Goal: Task Accomplishment & Management: Use online tool/utility

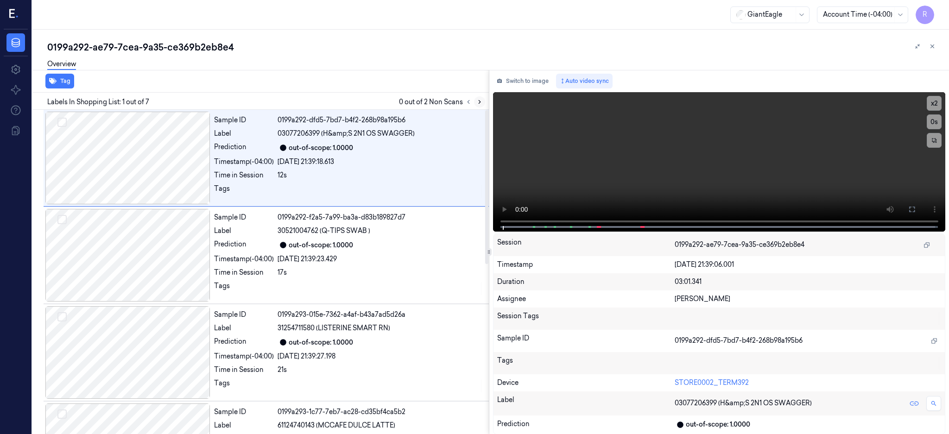
click at [485, 102] on button at bounding box center [479, 101] width 11 height 11
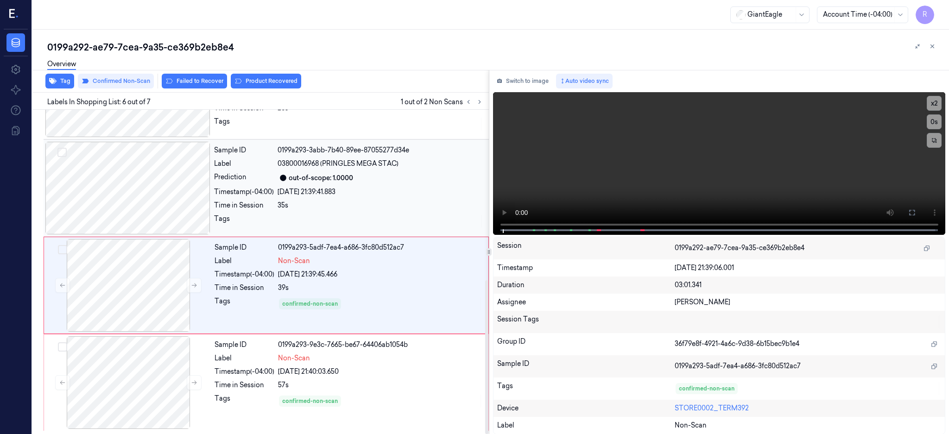
click at [143, 191] on div at bounding box center [127, 188] width 165 height 93
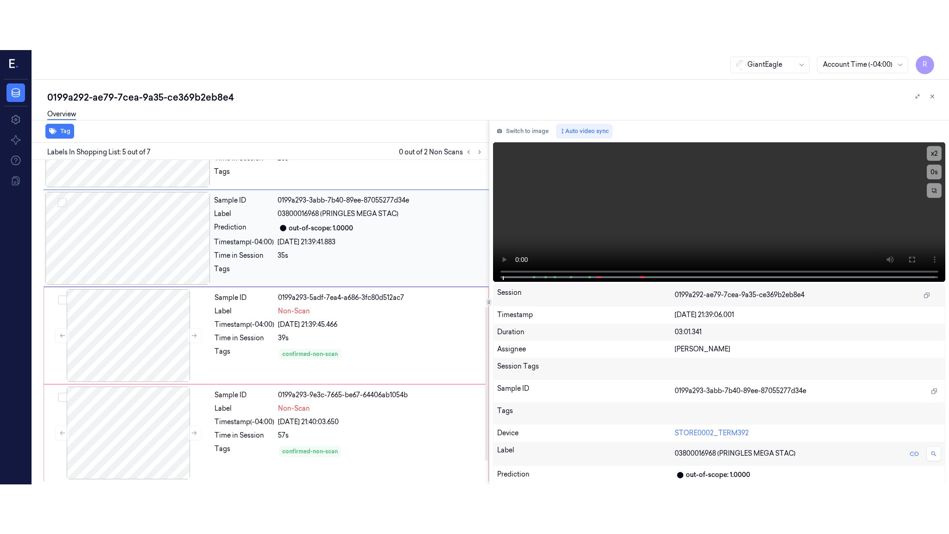
scroll to position [275, 0]
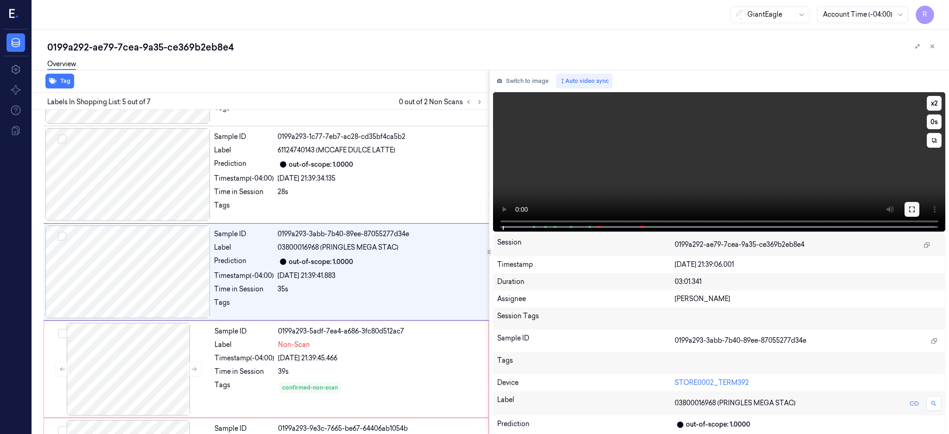
click at [919, 214] on button at bounding box center [911, 209] width 15 height 15
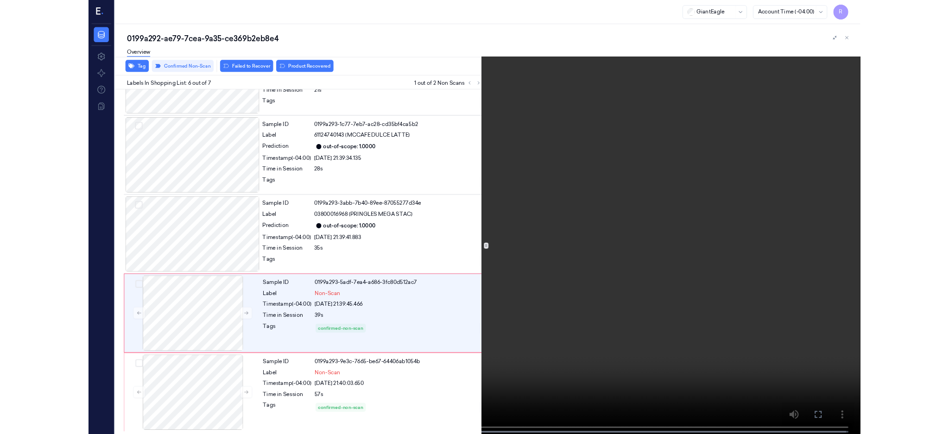
scroll to position [260, 0]
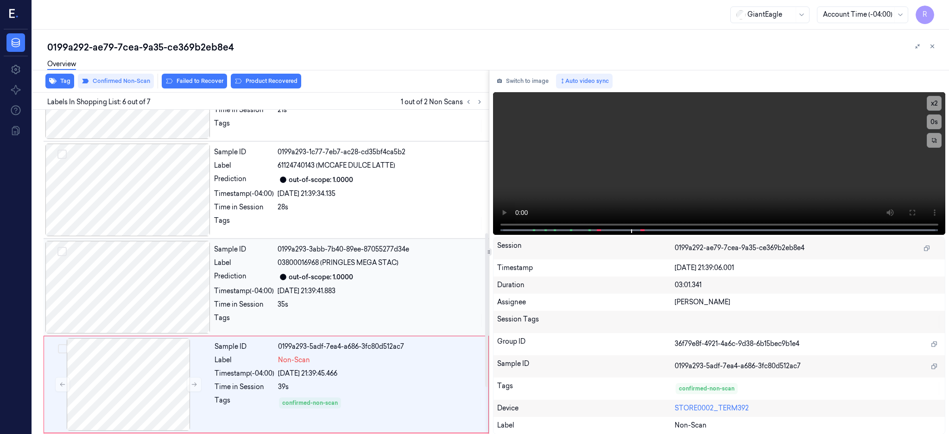
click at [146, 289] on div at bounding box center [127, 287] width 165 height 93
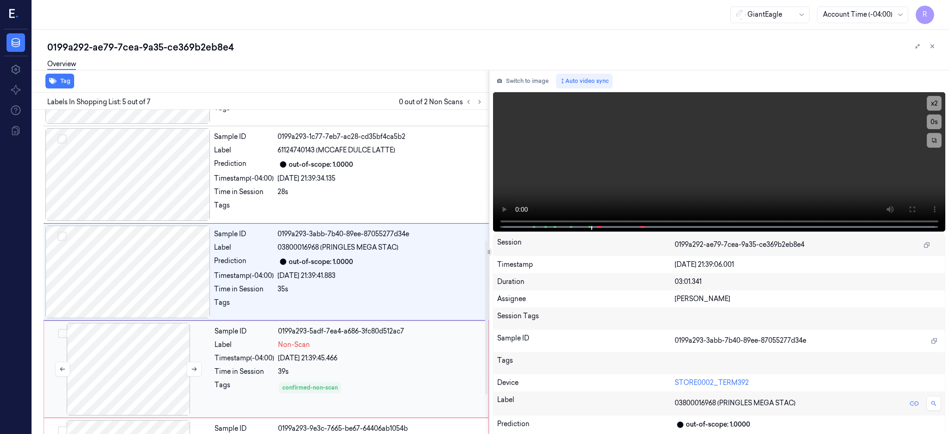
click at [160, 362] on div at bounding box center [128, 369] width 165 height 93
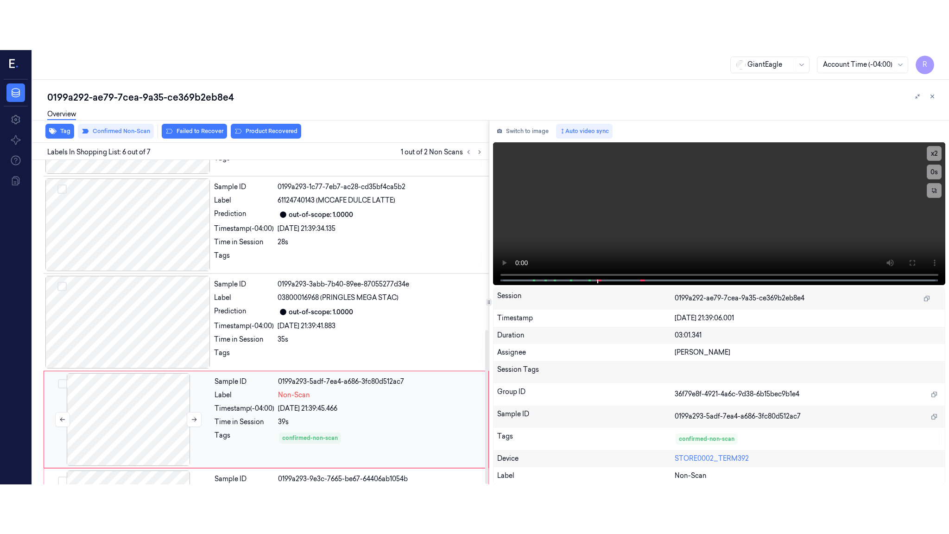
scroll to position [359, 0]
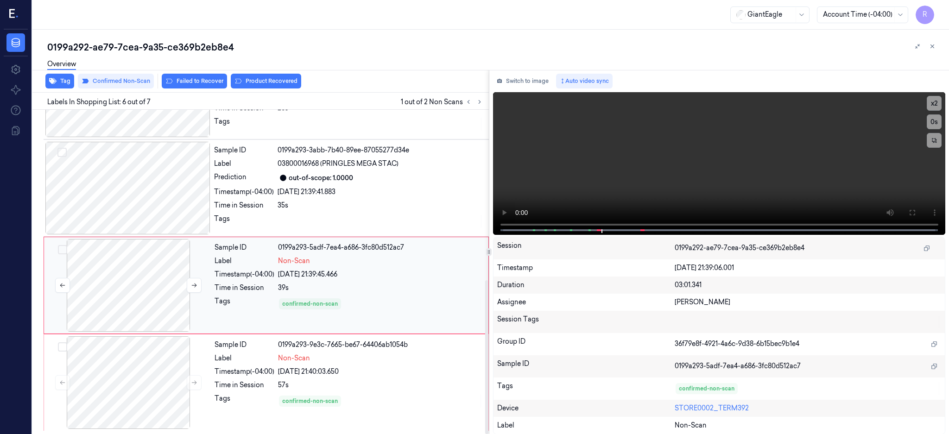
click at [160, 284] on div at bounding box center [128, 285] width 165 height 93
click at [194, 279] on button at bounding box center [194, 285] width 15 height 15
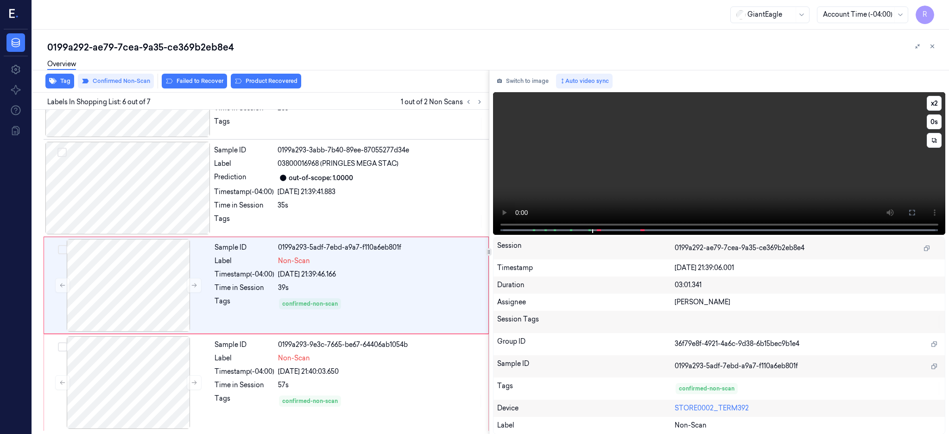
click at [919, 210] on button at bounding box center [911, 212] width 15 height 15
click at [114, 395] on div at bounding box center [128, 382] width 165 height 93
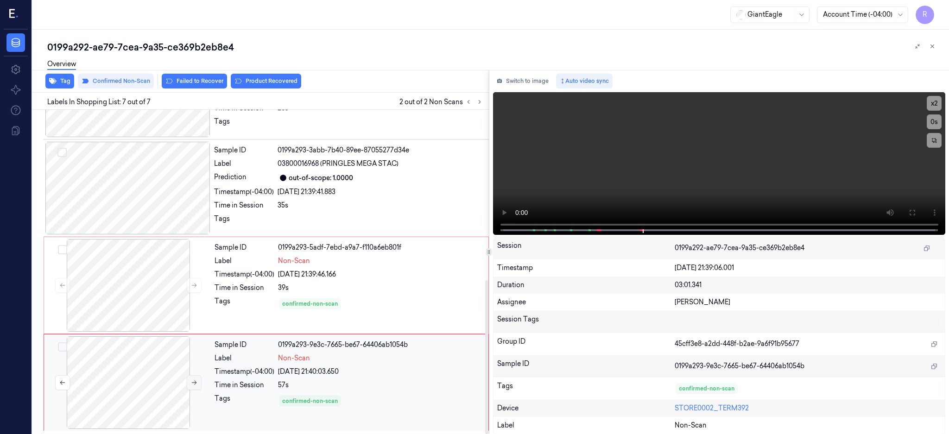
click at [196, 383] on icon at bounding box center [194, 383] width 5 height 4
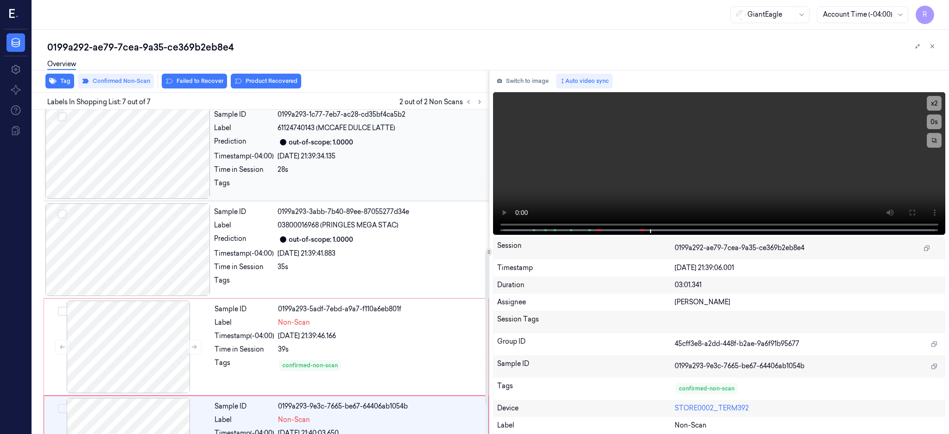
click at [149, 171] on div at bounding box center [127, 152] width 165 height 93
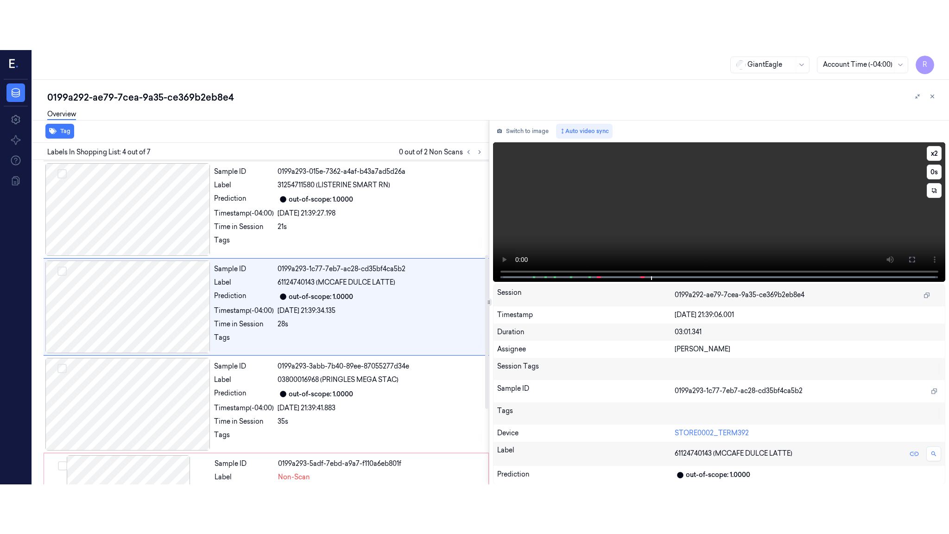
scroll to position [178, 0]
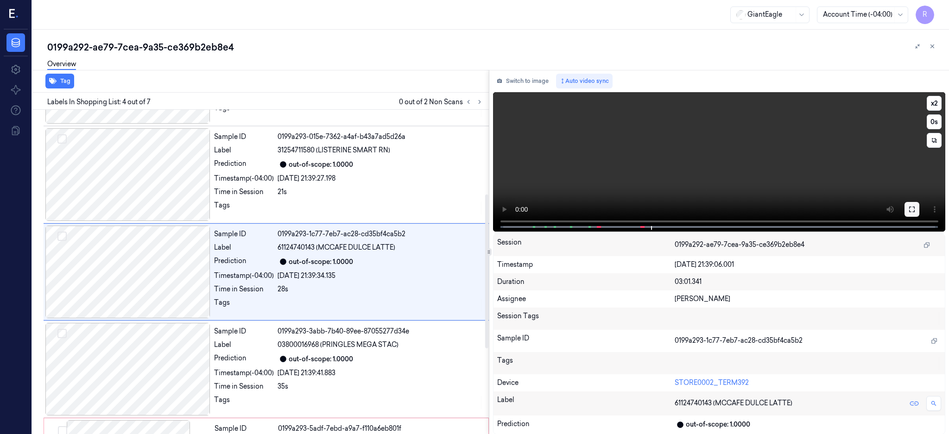
click at [916, 206] on icon at bounding box center [911, 209] width 7 height 7
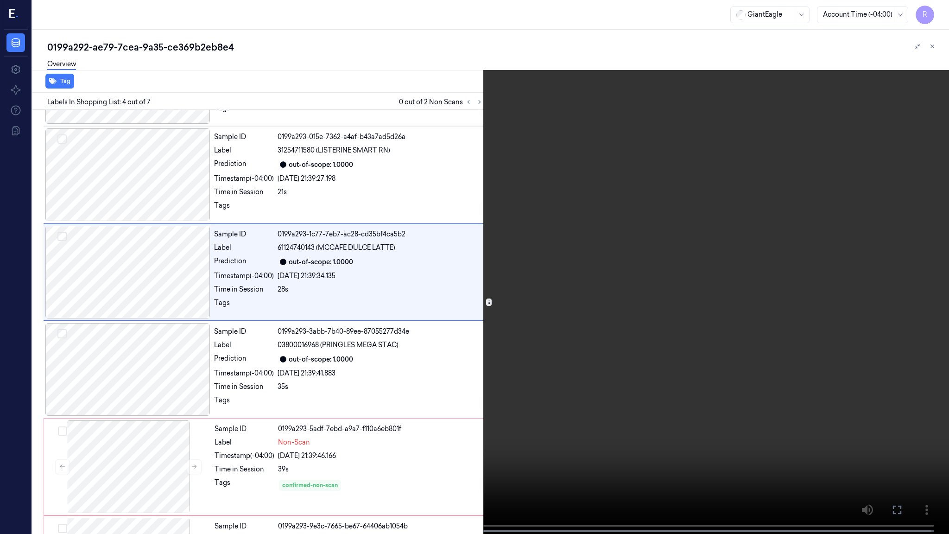
click at [558, 352] on video at bounding box center [474, 268] width 949 height 536
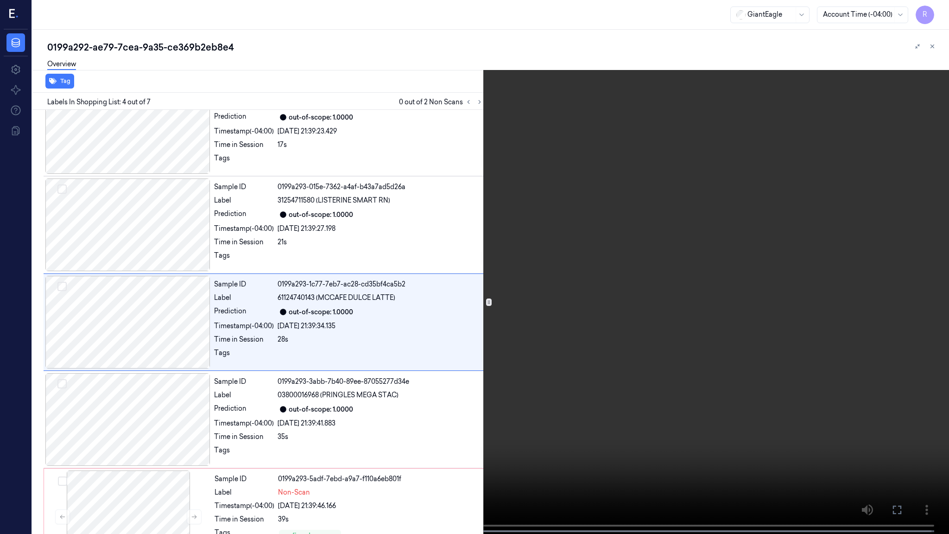
click at [558, 352] on video at bounding box center [474, 268] width 949 height 536
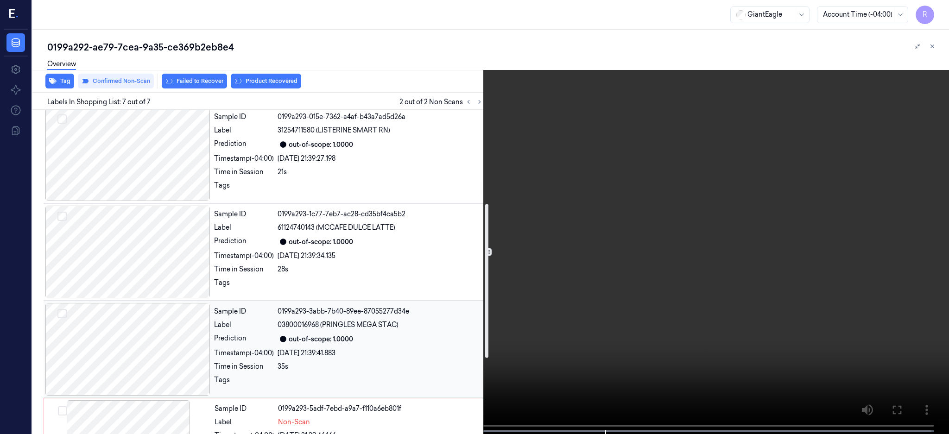
scroll to position [359, 0]
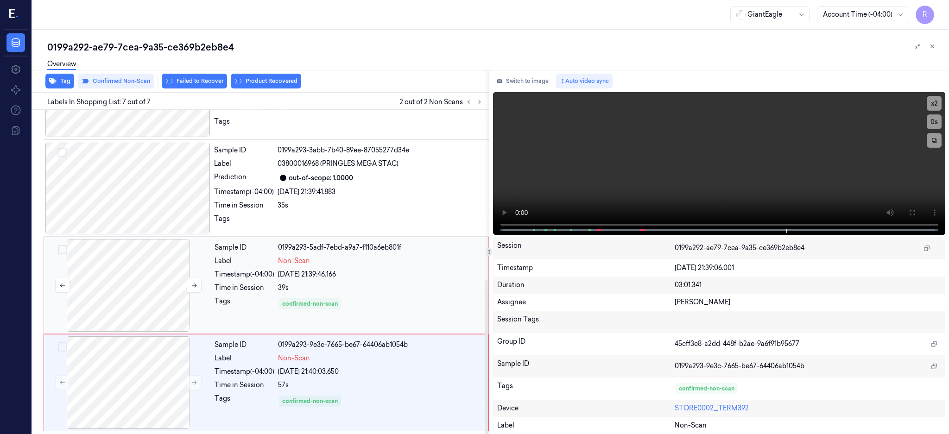
click at [147, 252] on div at bounding box center [128, 285] width 165 height 93
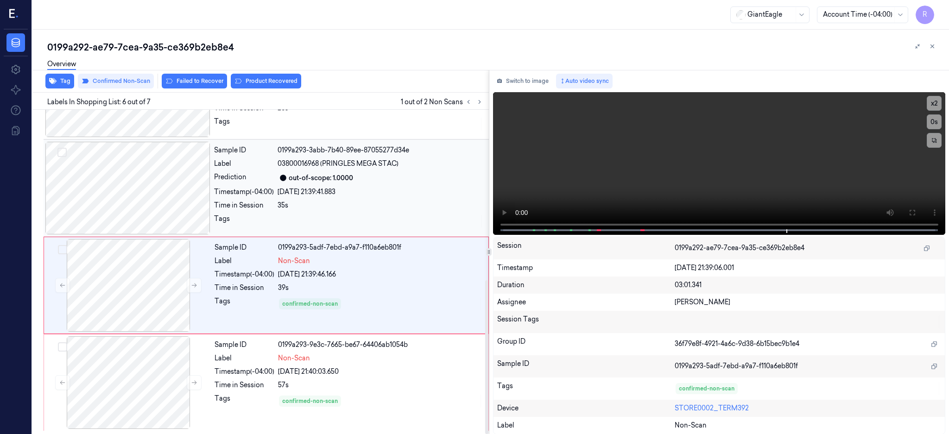
click at [167, 191] on div at bounding box center [127, 188] width 165 height 93
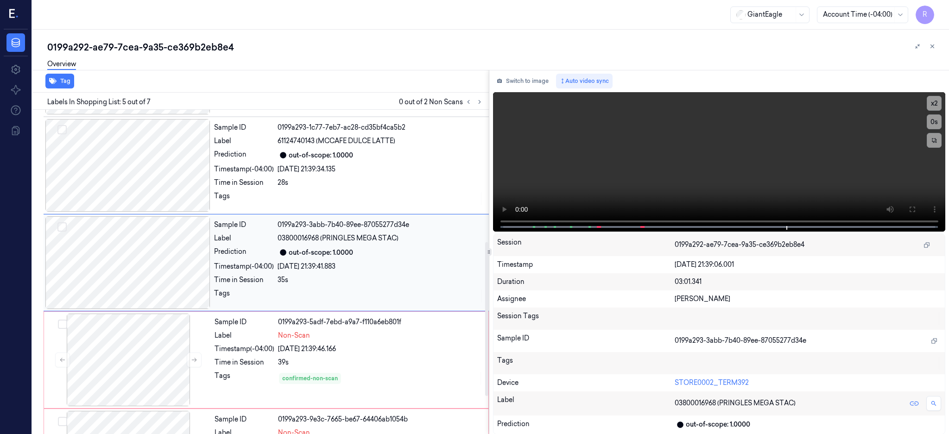
scroll to position [275, 0]
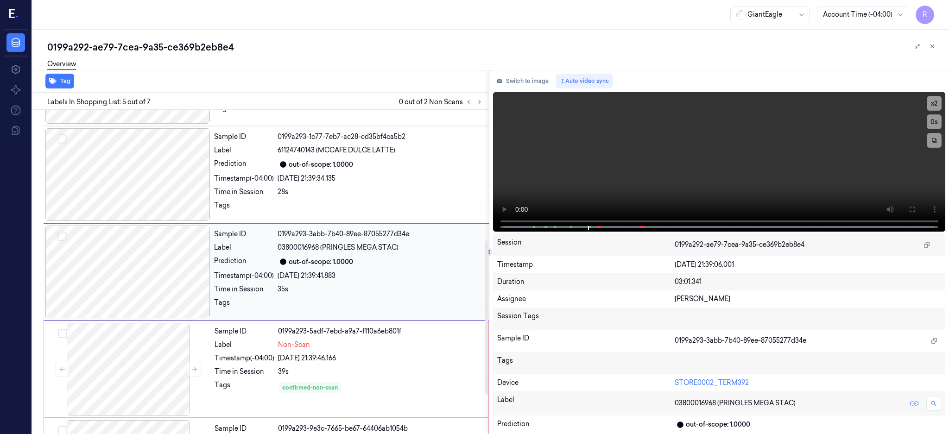
click at [182, 256] on div at bounding box center [127, 272] width 165 height 93
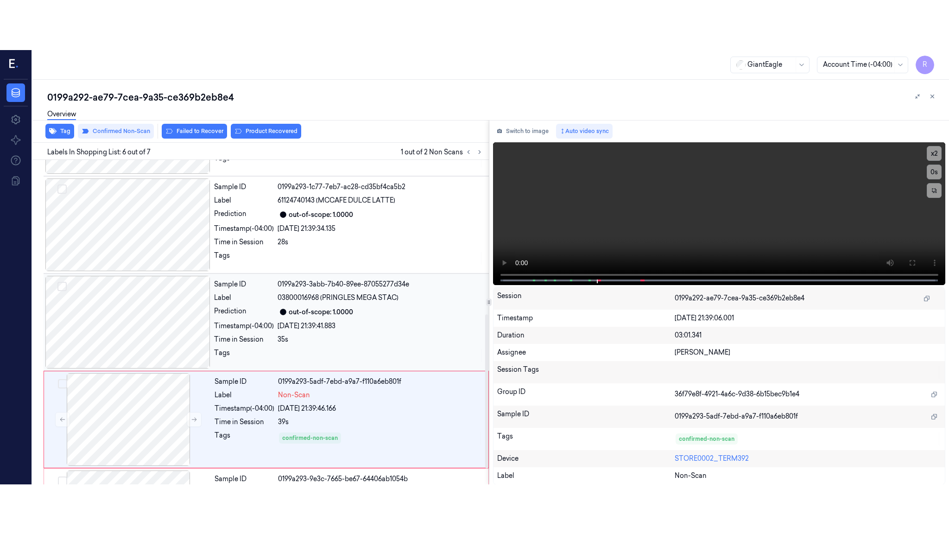
scroll to position [359, 0]
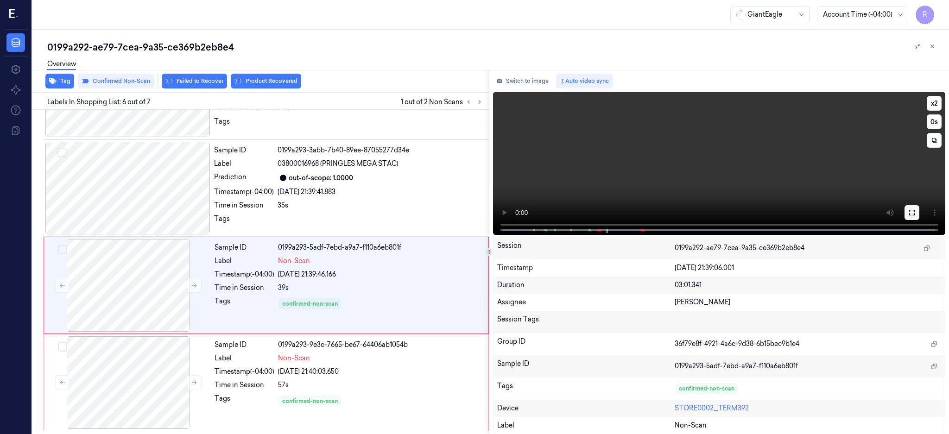
click at [915, 214] on icon at bounding box center [912, 213] width 6 height 6
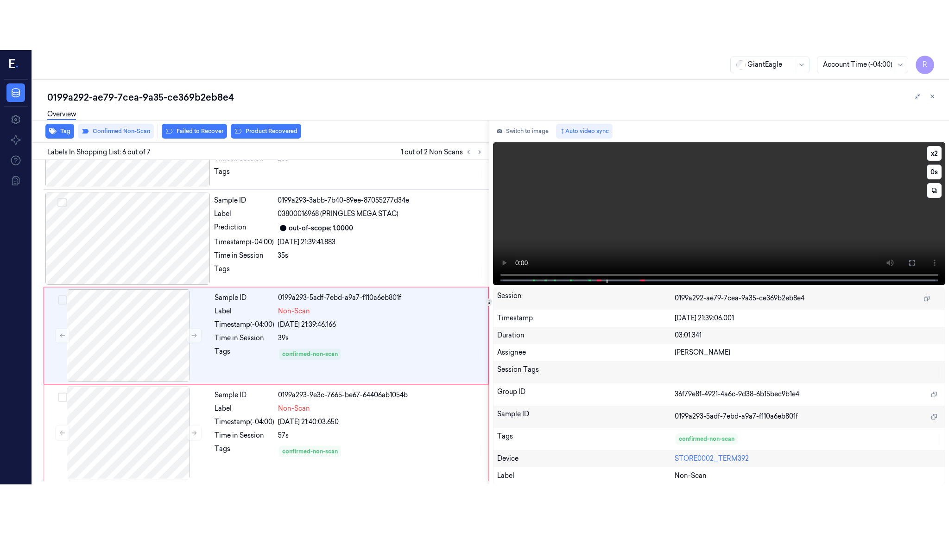
scroll to position [260, 0]
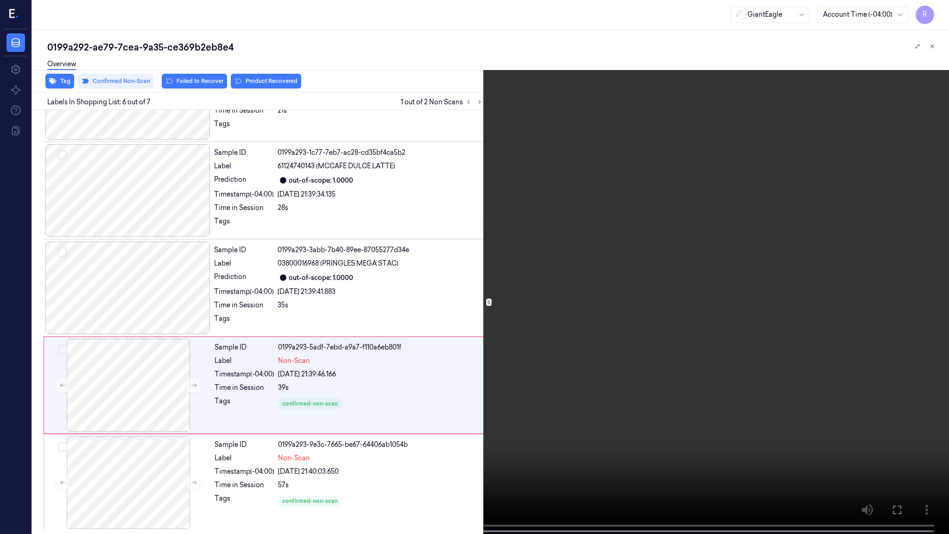
click at [221, 434] on span at bounding box center [221, 531] width 1 height 5
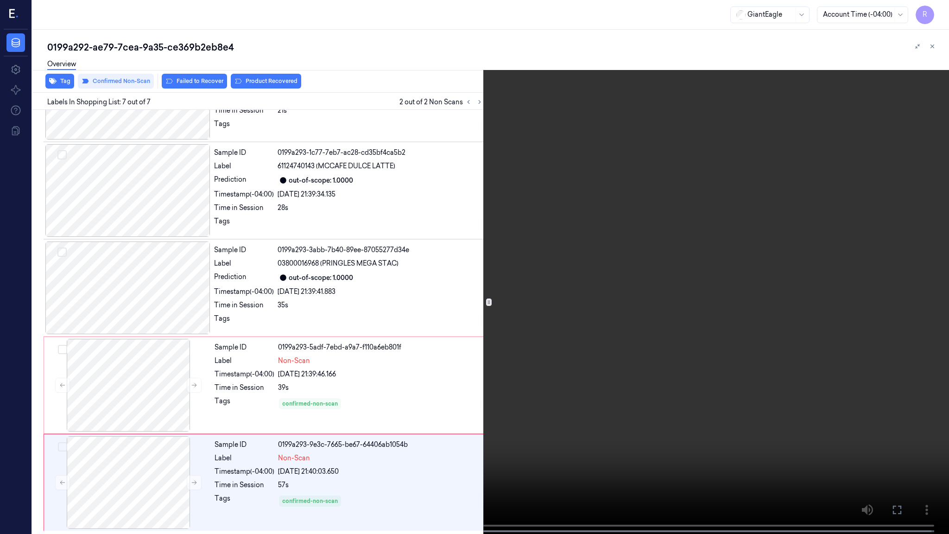
click at [310, 434] on span at bounding box center [309, 531] width 1 height 5
click at [183, 434] on div "x 2 0 s Non-Scan" at bounding box center [474, 267] width 949 height 534
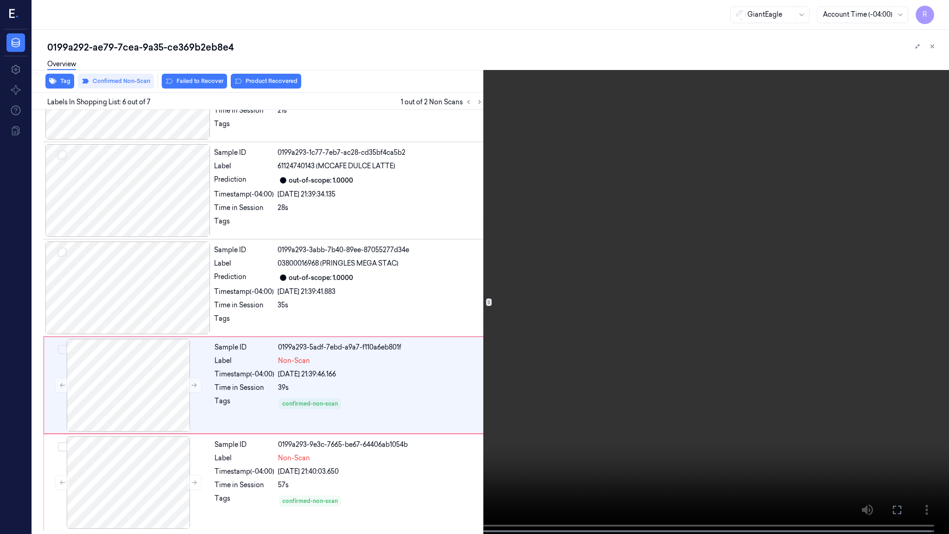
click at [393, 231] on video at bounding box center [474, 268] width 949 height 536
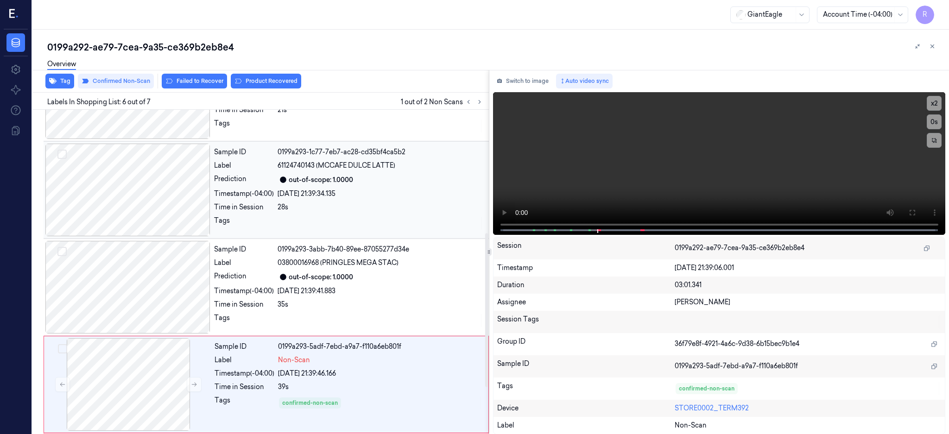
click at [123, 192] on div at bounding box center [127, 190] width 165 height 93
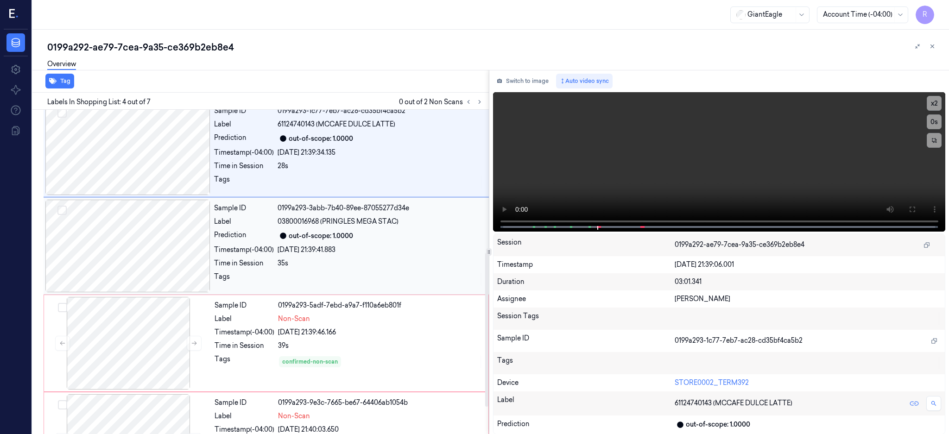
click at [128, 250] on div at bounding box center [127, 246] width 165 height 93
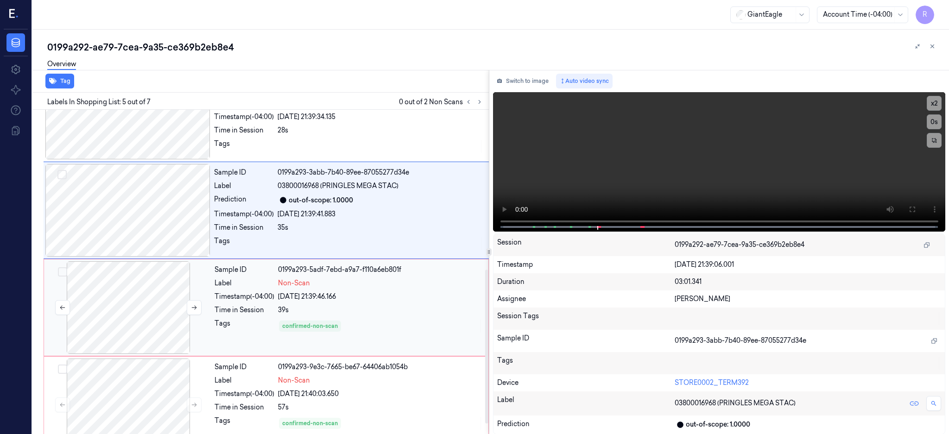
click at [164, 304] on div at bounding box center [128, 307] width 165 height 93
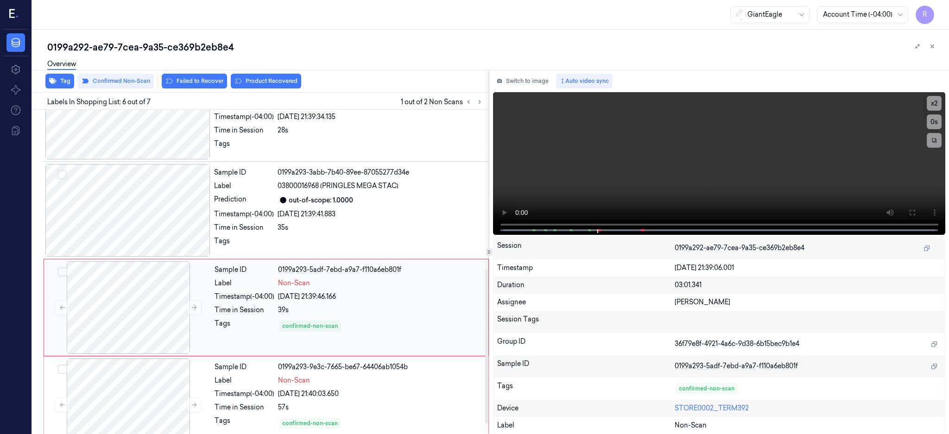
scroll to position [359, 0]
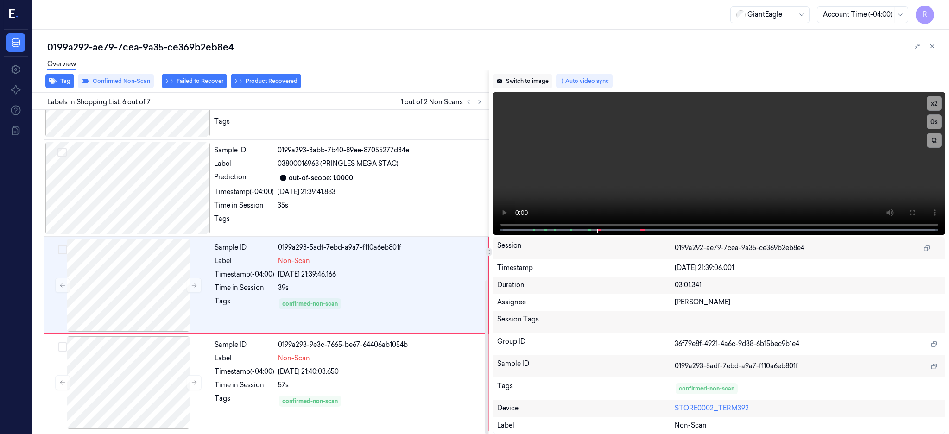
click at [523, 84] on button "Switch to image" at bounding box center [522, 81] width 59 height 15
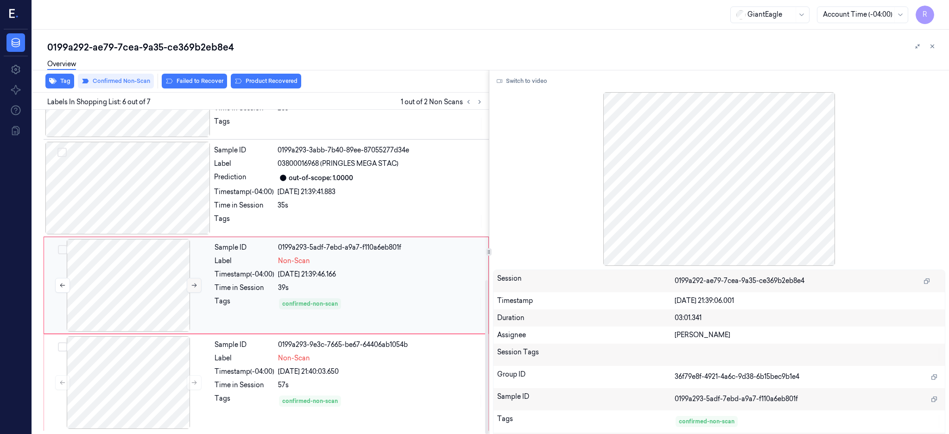
click at [190, 289] on button at bounding box center [194, 285] width 15 height 15
click at [150, 285] on div at bounding box center [128, 285] width 165 height 93
click at [136, 84] on button "Confirmed Non-Scan" at bounding box center [116, 81] width 76 height 15
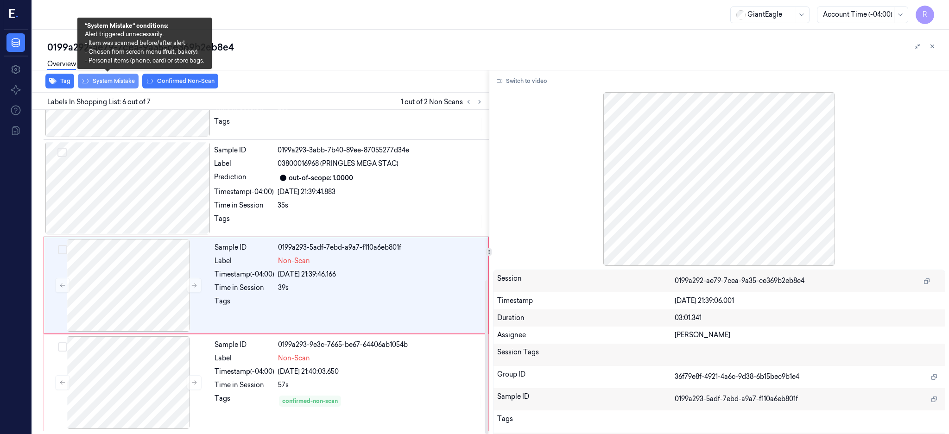
click at [109, 81] on button "System Mistake" at bounding box center [108, 81] width 61 height 15
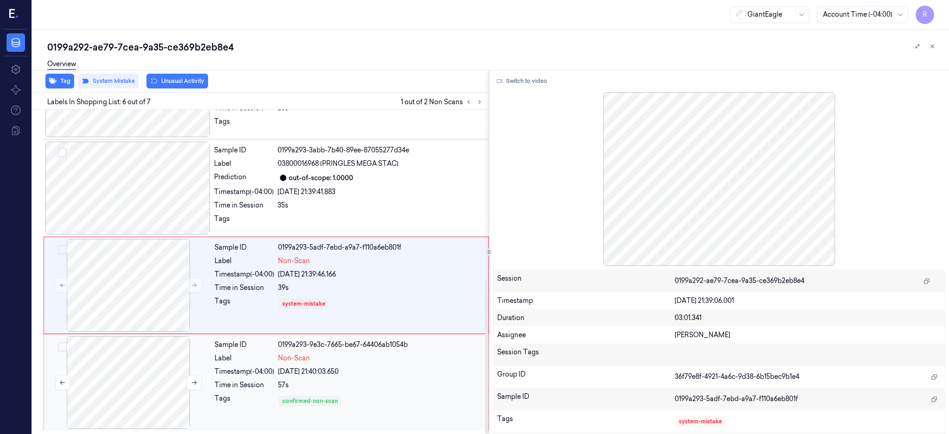
click at [122, 381] on div at bounding box center [128, 382] width 165 height 93
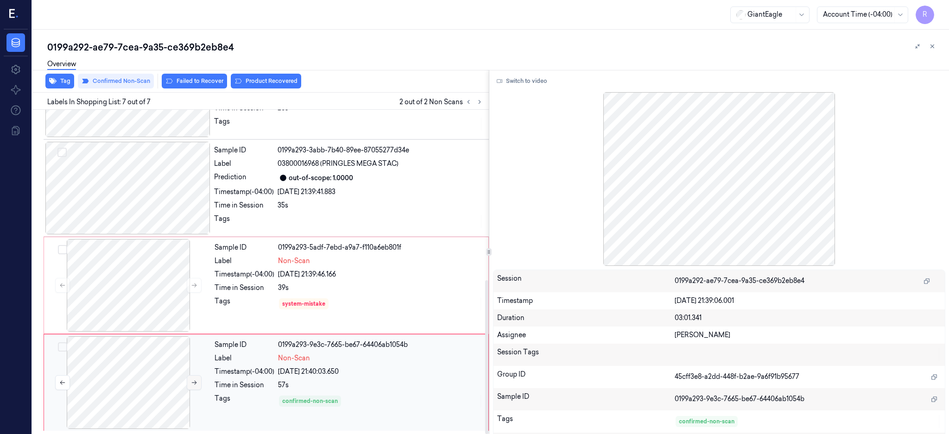
click at [196, 383] on icon at bounding box center [194, 382] width 6 height 6
click at [158, 294] on div at bounding box center [128, 285] width 165 height 93
click at [195, 282] on icon at bounding box center [194, 285] width 6 height 6
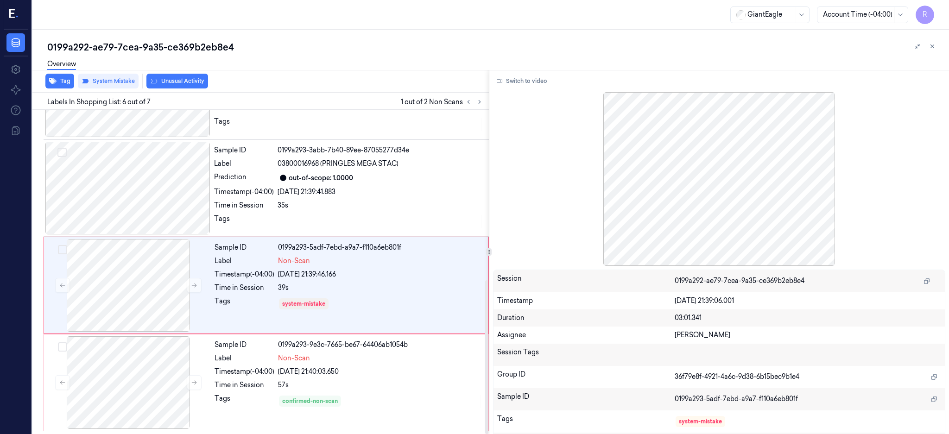
click at [166, 55] on div "Overview" at bounding box center [494, 66] width 894 height 24
click at [166, 54] on div "Overview" at bounding box center [494, 66] width 894 height 24
click at [166, 52] on div "0199a292-ae79-7cea-9a35-ce369b2eb8e4" at bounding box center [494, 47] width 894 height 13
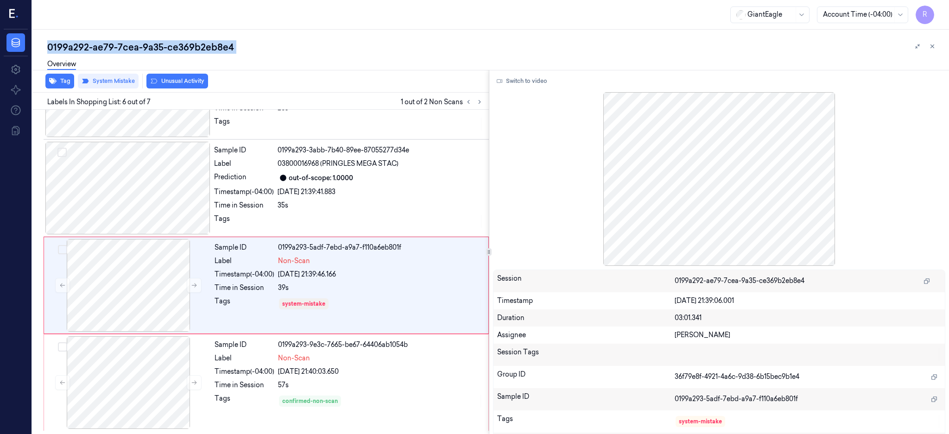
copy div "ce369b2eb8e4"
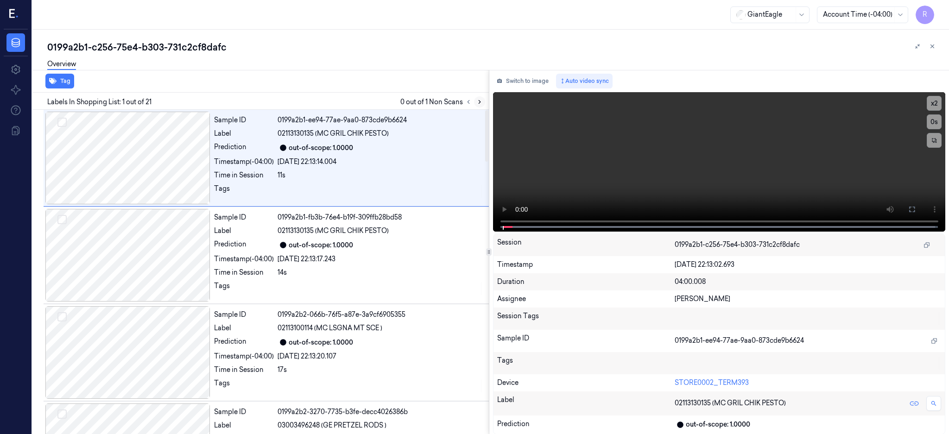
click at [483, 101] on icon at bounding box center [479, 102] width 6 height 6
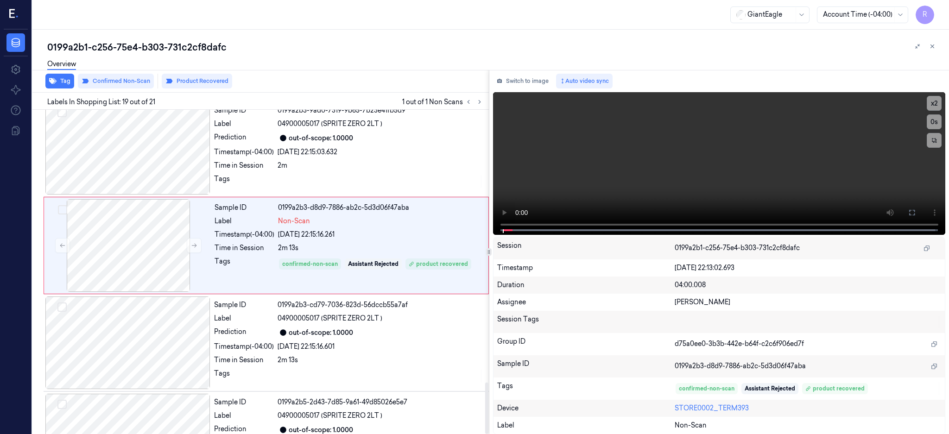
scroll to position [1722, 0]
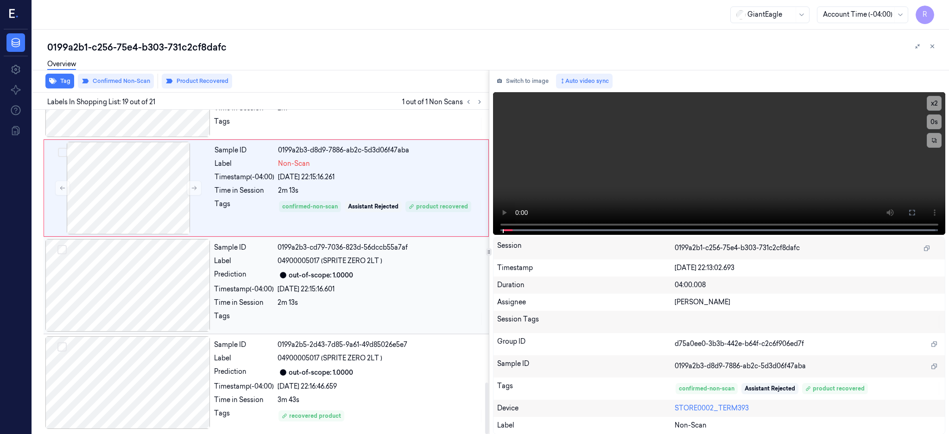
click at [116, 282] on div at bounding box center [127, 285] width 165 height 93
